Goal: Task Accomplishment & Management: Use online tool/utility

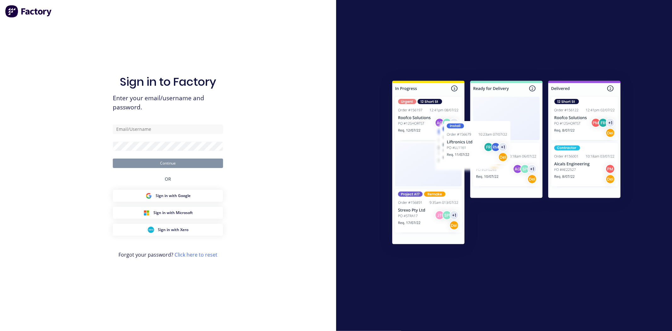
click at [175, 123] on div "Sign in to Factory Enter your email/username and password. Continue OR Sign in …" at bounding box center [168, 172] width 110 height 308
click at [185, 130] on input "text" at bounding box center [168, 128] width 110 height 9
type input "maricar@factory.app"
click at [113, 158] on button "Continue" at bounding box center [168, 162] width 110 height 9
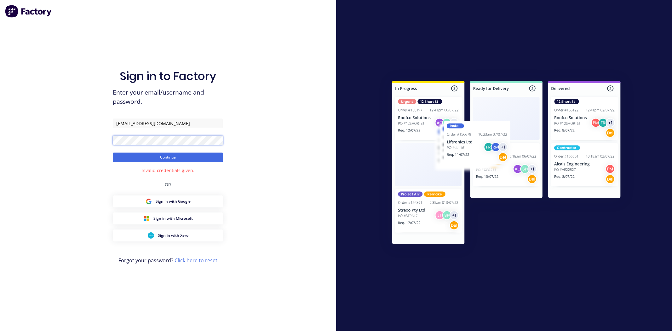
click at [113, 152] on button "Continue" at bounding box center [168, 156] width 110 height 9
click at [75, 142] on div "Sign in to Factory Enter your email/username and password. maricar@factory.app …" at bounding box center [168, 165] width 336 height 331
click at [113, 152] on button "Continue" at bounding box center [168, 156] width 110 height 9
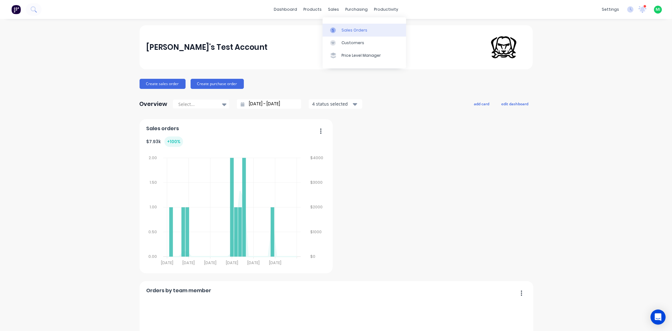
drag, startPoint x: 341, startPoint y: 26, endPoint x: 328, endPoint y: 31, distance: 13.6
click at [341, 26] on link "Sales Orders" at bounding box center [364, 30] width 83 height 13
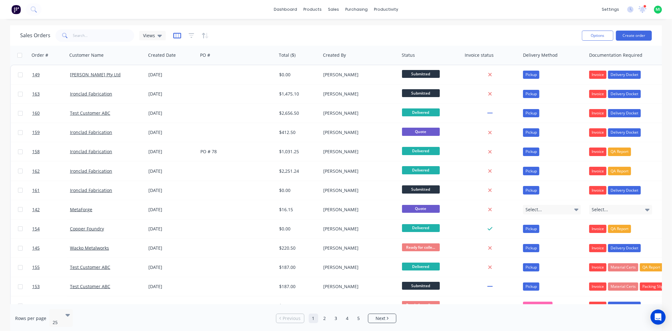
click at [177, 35] on icon "button" at bounding box center [176, 35] width 3 height 4
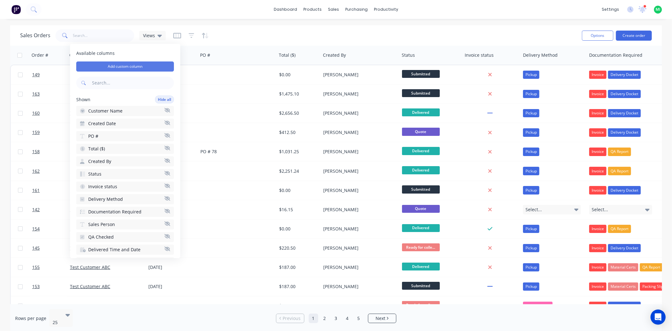
click at [145, 63] on button "Add custom column" at bounding box center [125, 66] width 98 height 10
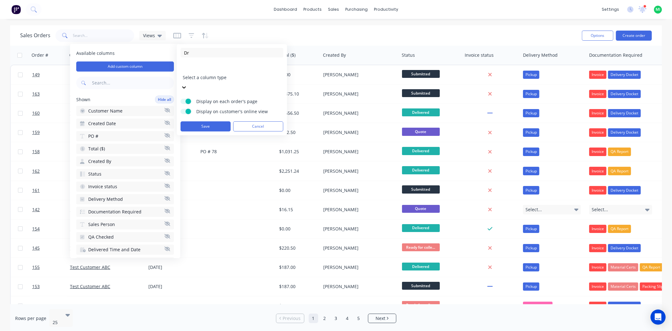
type input "D"
type input "N"
type input "Number of Drawings"
click at [224, 66] on div at bounding box center [228, 69] width 91 height 8
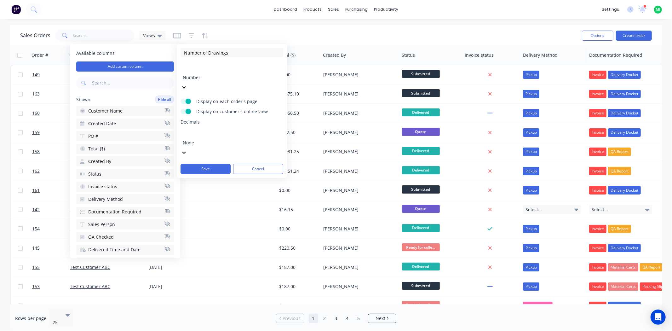
click at [222, 130] on div at bounding box center [228, 134] width 91 height 8
click at [236, 119] on span "Decimals" at bounding box center [232, 122] width 103 height 6
click at [212, 164] on button "Save" at bounding box center [206, 169] width 50 height 10
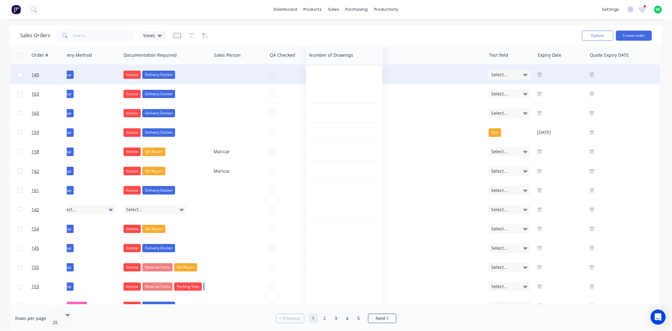
scroll to position [0, 465]
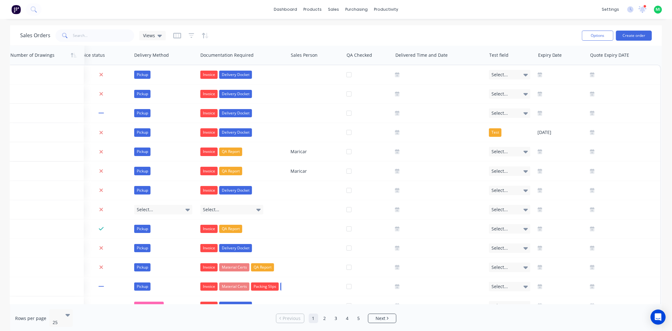
drag, startPoint x: 615, startPoint y: 58, endPoint x: 100, endPoint y: 50, distance: 515.2
click at [0, 0] on div at bounding box center [0, 0] width 0 height 0
click at [97, 52] on div at bounding box center [101, 55] width 51 height 13
click at [121, 315] on div "Rows per page 25" at bounding box center [122, 318] width 214 height 18
drag, startPoint x: 174, startPoint y: 313, endPoint x: 203, endPoint y: 307, distance: 30.1
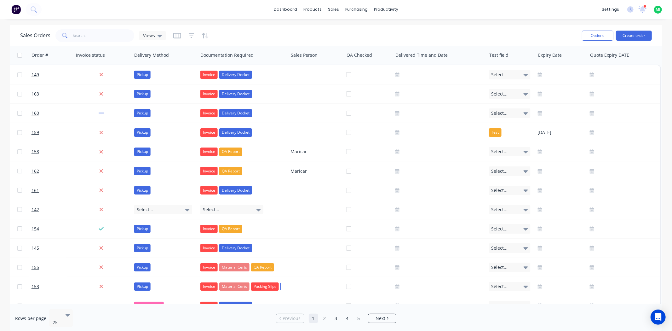
click at [174, 313] on div "Rows per page 25" at bounding box center [122, 318] width 214 height 18
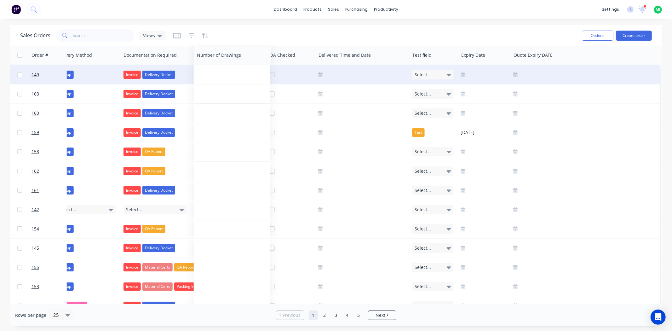
scroll to position [0, 465]
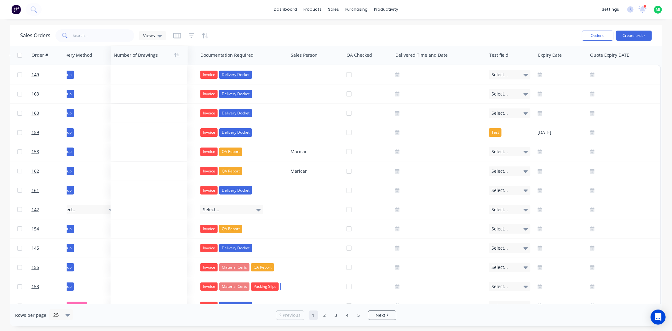
drag, startPoint x: 615, startPoint y: 59, endPoint x: 142, endPoint y: 58, distance: 473.2
click at [142, 58] on div at bounding box center [148, 55] width 68 height 13
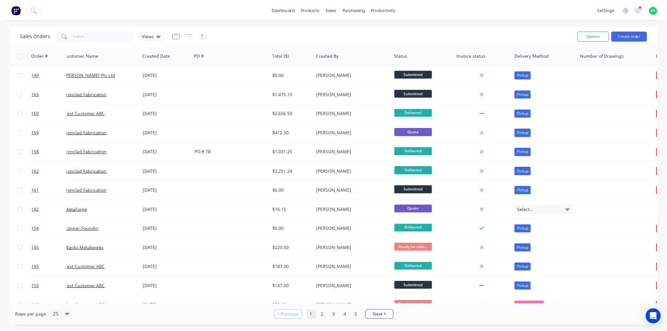
scroll to position [0, 0]
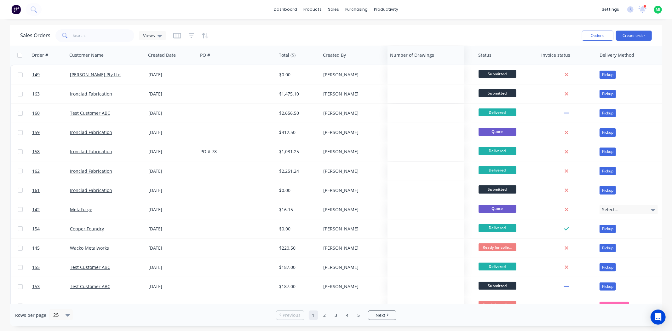
drag, startPoint x: 611, startPoint y: 53, endPoint x: 412, endPoint y: 64, distance: 199.5
click at [412, 64] on div "Number of Drawings" at bounding box center [426, 55] width 77 height 19
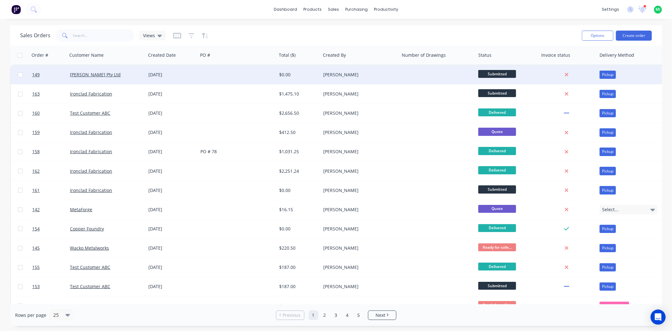
click at [418, 76] on div at bounding box center [438, 74] width 77 height 19
type input "2"
type input "12"
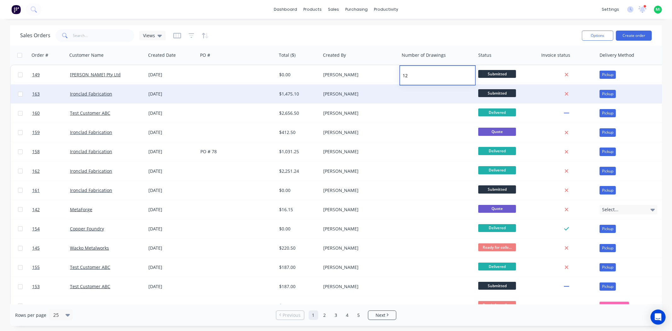
click at [406, 102] on div at bounding box center [438, 93] width 77 height 19
click at [411, 91] on div at bounding box center [438, 93] width 77 height 19
type input "8"
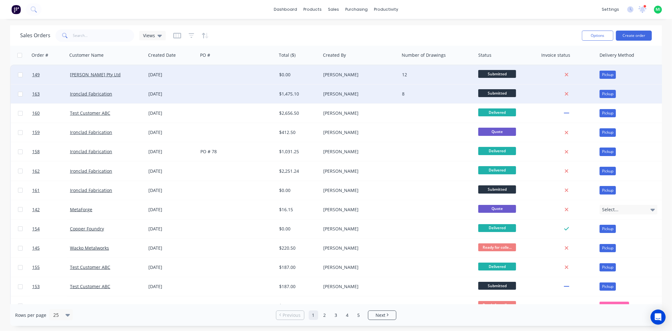
click at [229, 72] on div at bounding box center [237, 74] width 79 height 19
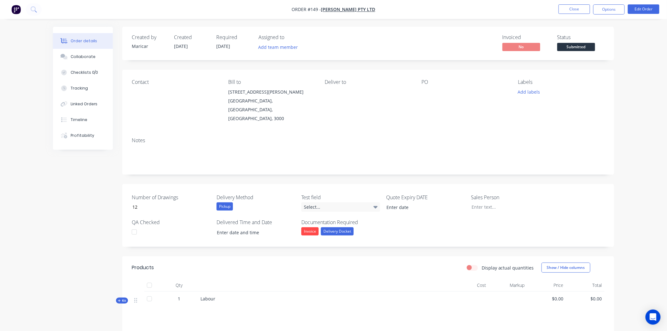
click at [82, 210] on div "Created by [PERSON_NAME] Created [DATE] Required [DATE] Assigned to Add team me…" at bounding box center [333, 225] width 561 height 396
